Goal: Transaction & Acquisition: Subscribe to service/newsletter

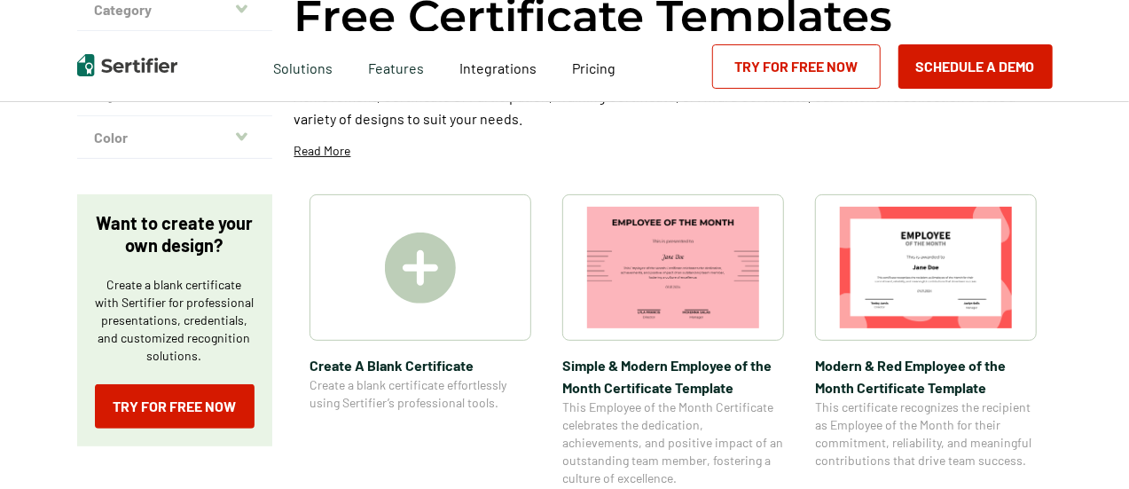
scroll to position [213, 0]
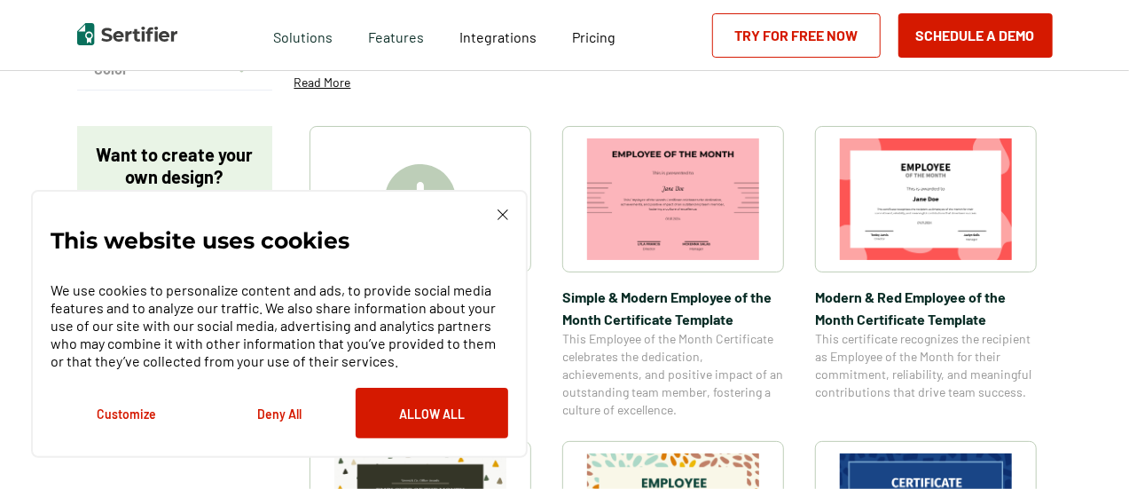
scroll to position [283, 0]
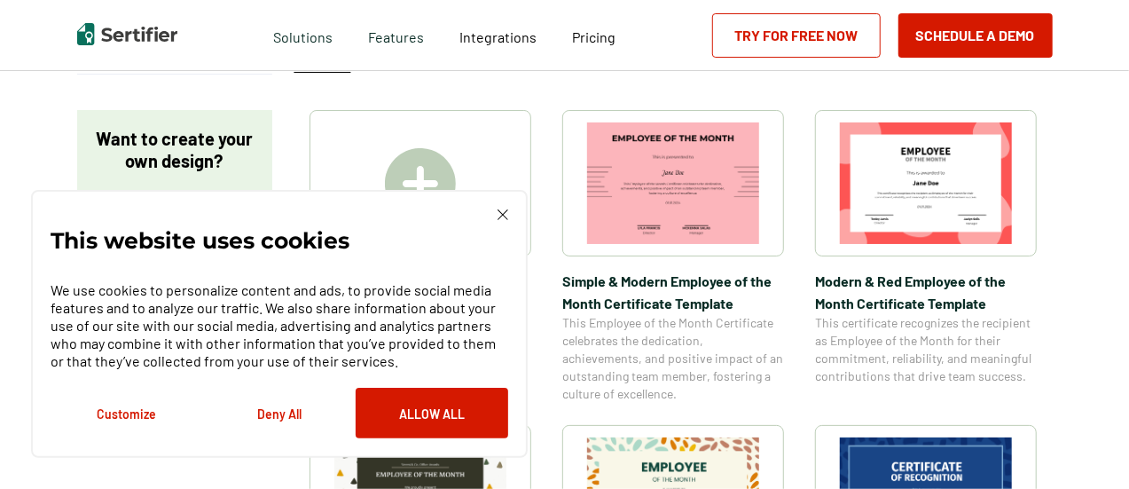
click at [506, 209] on img at bounding box center [503, 214] width 11 height 11
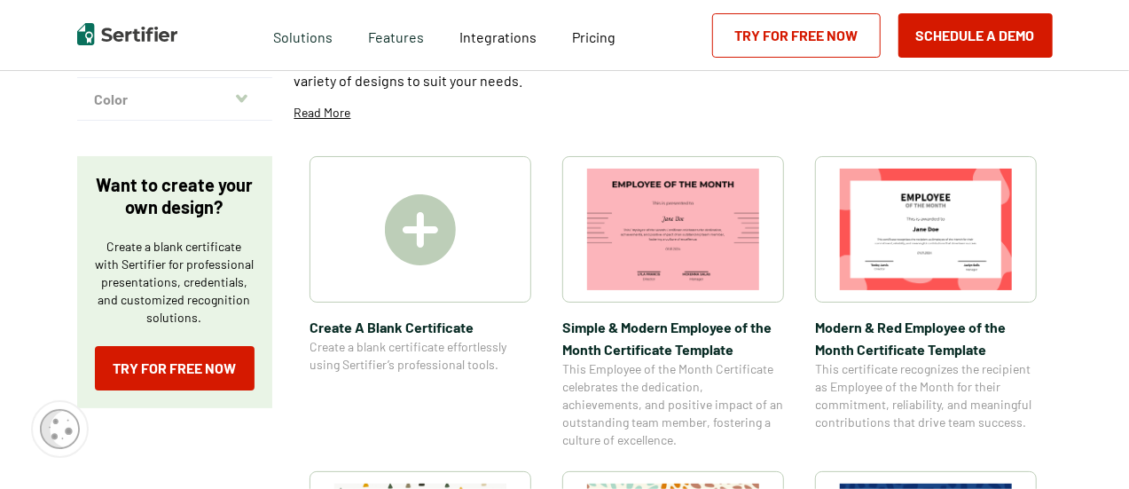
scroll to position [211, 0]
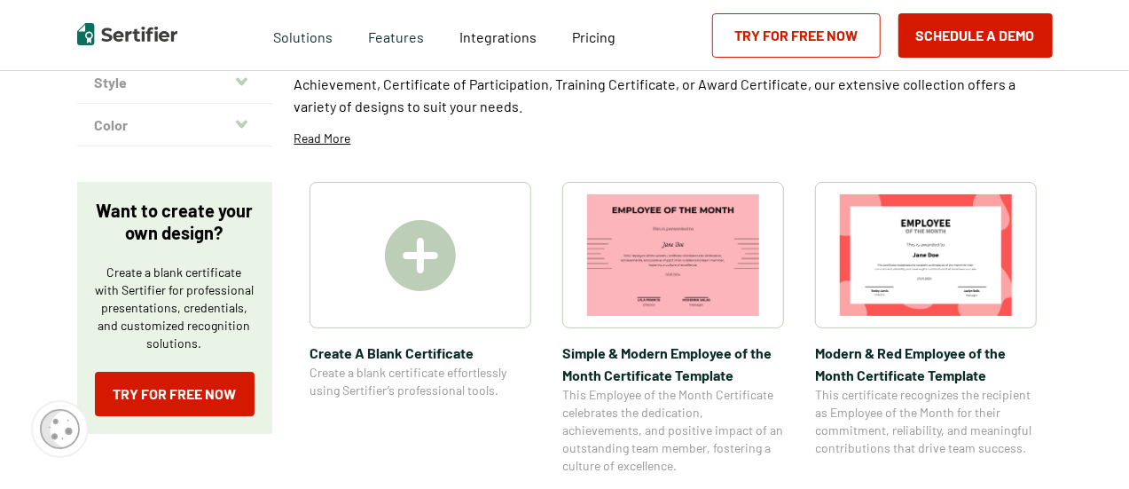
click at [394, 240] on img at bounding box center [420, 255] width 71 height 71
